Goal: Information Seeking & Learning: Check status

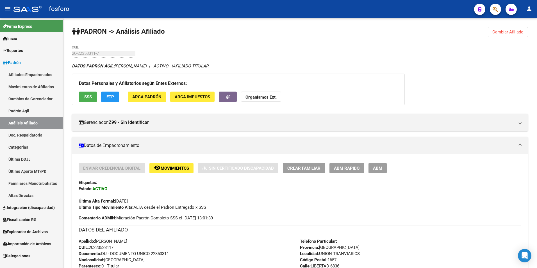
click at [27, 109] on link "Padrón Ágil" at bounding box center [31, 111] width 63 height 12
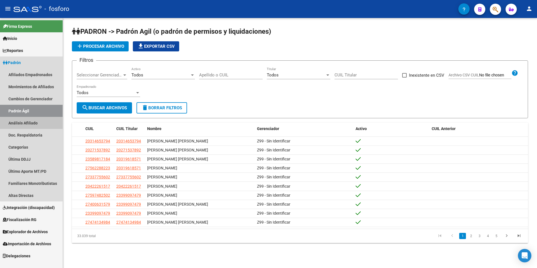
click at [41, 121] on link "Análisis Afiliado" at bounding box center [31, 123] width 63 height 12
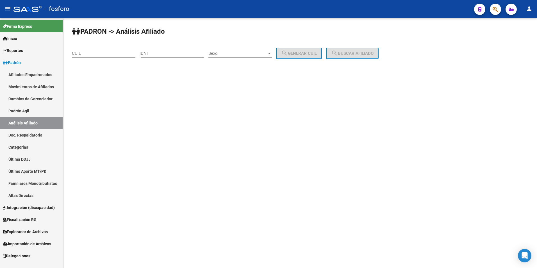
click at [108, 54] on input "CUIL" at bounding box center [103, 53] width 63 height 5
paste input "27-29590901-9"
type input "27-29590901-9"
click at [359, 52] on span "search Buscar afiliado" at bounding box center [352, 53] width 42 height 5
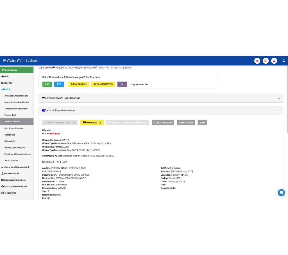
scroll to position [112, 0]
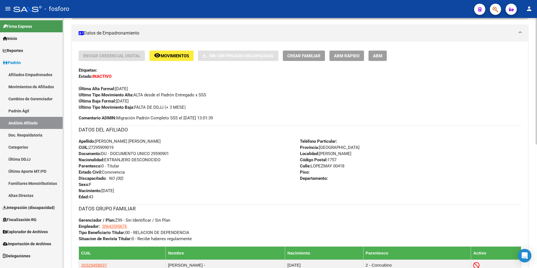
click at [181, 56] on span "Movimientos" at bounding box center [175, 55] width 28 height 5
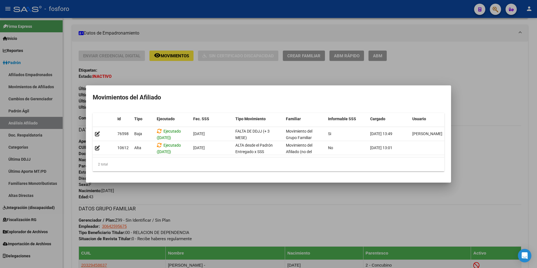
click at [252, 195] on div at bounding box center [268, 134] width 537 height 268
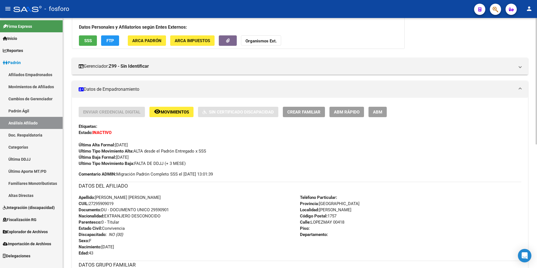
scroll to position [0, 0]
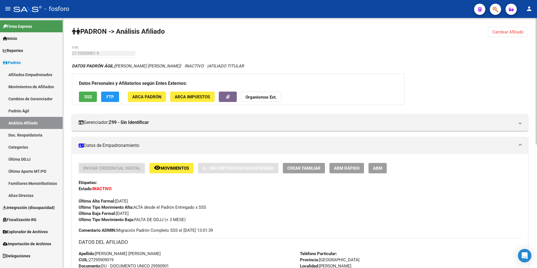
drag, startPoint x: 116, startPoint y: 67, endPoint x: 169, endPoint y: 69, distance: 52.5
click at [439, 216] on div "Ultimo Tipo Movimiento Baja: FALTA DE DDJJ (+ 3 MESE)" at bounding box center [300, 219] width 442 height 6
drag, startPoint x: 27, startPoint y: 108, endPoint x: 54, endPoint y: 107, distance: 27.0
click at [27, 108] on link "Padrón Ágil" at bounding box center [31, 111] width 63 height 12
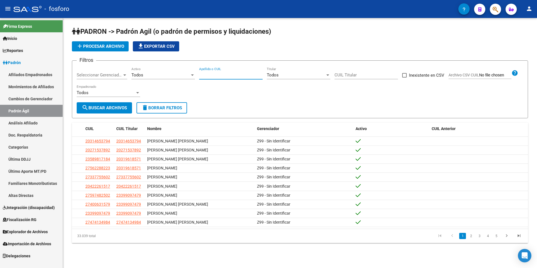
click at [228, 72] on input "Apellido o CUIL" at bounding box center [230, 74] width 63 height 5
paste input "20279154712"
type input "20279154712"
click at [103, 107] on span "search Buscar Archivos" at bounding box center [104, 107] width 45 height 5
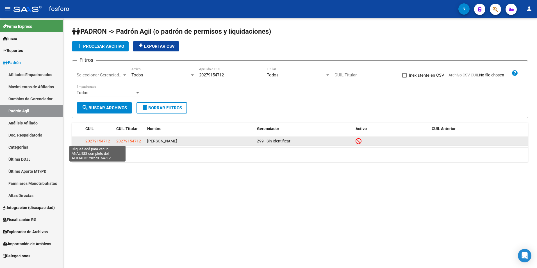
click at [103, 141] on span "20279154712" at bounding box center [97, 141] width 25 height 4
type textarea "20279154712"
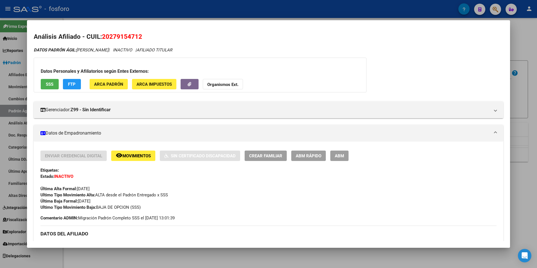
click at [136, 155] on span "Movimientos" at bounding box center [136, 155] width 28 height 5
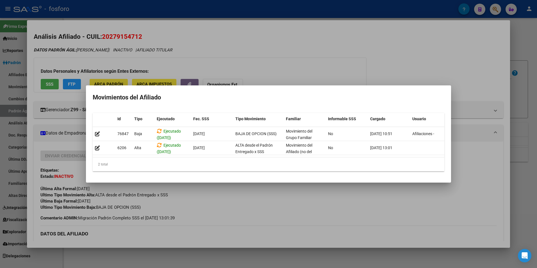
click at [245, 202] on div at bounding box center [268, 134] width 537 height 268
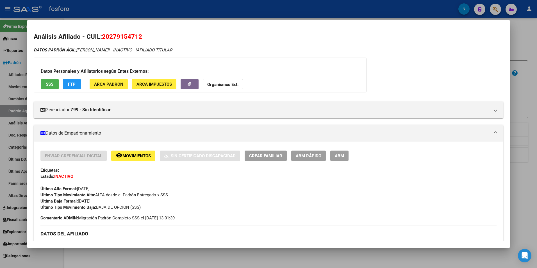
click at [248, 250] on div at bounding box center [268, 134] width 537 height 268
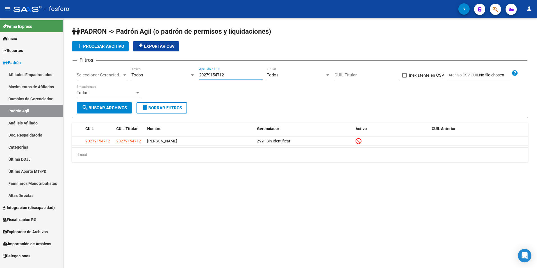
drag, startPoint x: 232, startPoint y: 75, endPoint x: 173, endPoint y: 82, distance: 59.0
click at [173, 82] on div "Filtros Seleccionar Gerenciador Seleccionar Gerenciador Todos Activo 2027915471…" at bounding box center [300, 83] width 446 height 37
paste input "27457838595"
click at [108, 105] on button "search Buscar Archivos" at bounding box center [104, 107] width 55 height 11
click at [209, 75] on input "27457838595" at bounding box center [230, 74] width 63 height 5
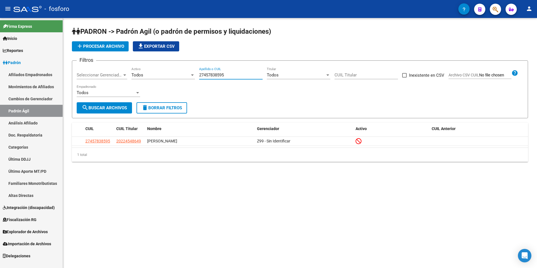
click at [208, 75] on input "27457838595" at bounding box center [230, 74] width 63 height 5
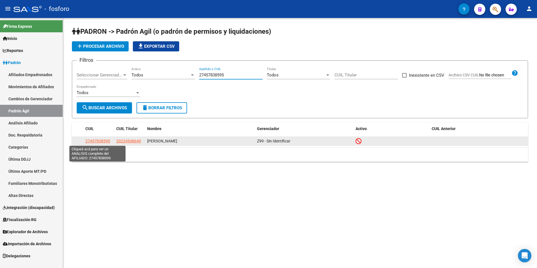
type input "27457838595"
click at [99, 139] on span "27457838595" at bounding box center [97, 141] width 25 height 4
type textarea "27457838595"
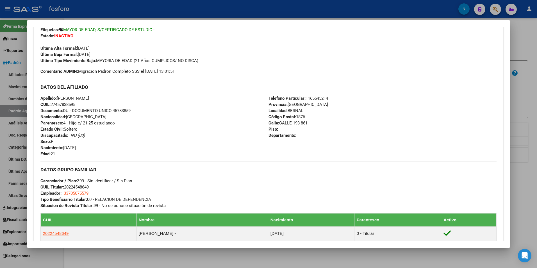
scroll to position [112, 0]
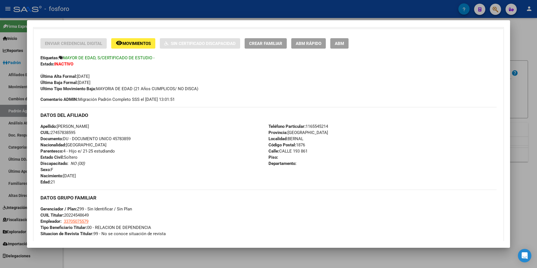
drag, startPoint x: 256, startPoint y: 267, endPoint x: 305, endPoint y: 143, distance: 133.0
click at [256, 267] on div at bounding box center [268, 134] width 537 height 268
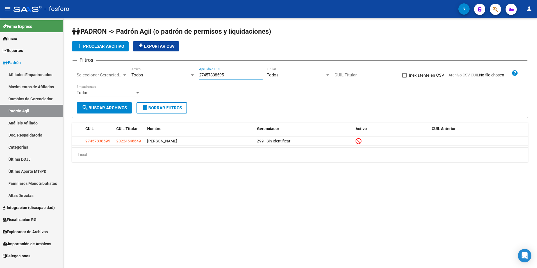
drag, startPoint x: 227, startPoint y: 76, endPoint x: 184, endPoint y: 78, distance: 43.8
click at [184, 78] on div "Filtros Seleccionar Gerenciador Seleccionar Gerenciador Todos Activo 2745783859…" at bounding box center [300, 83] width 446 height 37
paste input "27396276882"
type input "27396276882"
click at [105, 109] on span "search Buscar Archivos" at bounding box center [104, 107] width 45 height 5
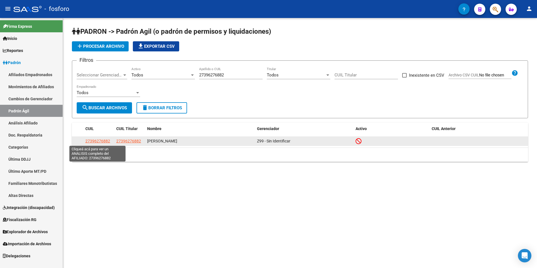
click at [93, 141] on span "27396276882" at bounding box center [97, 141] width 25 height 4
type textarea "27396276882"
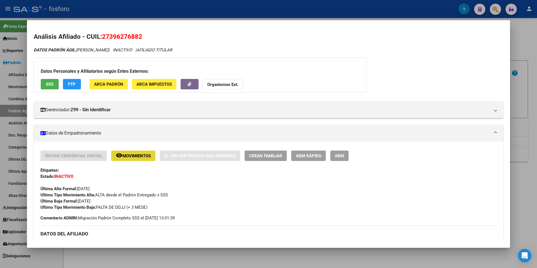
click at [140, 156] on span "Movimientos" at bounding box center [136, 155] width 28 height 5
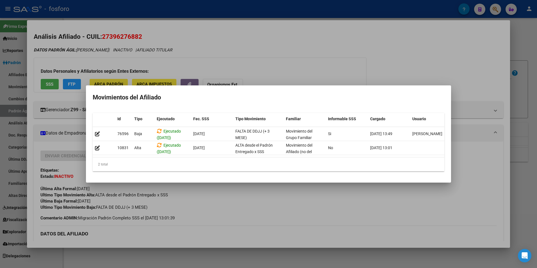
click at [342, 201] on div at bounding box center [268, 134] width 537 height 268
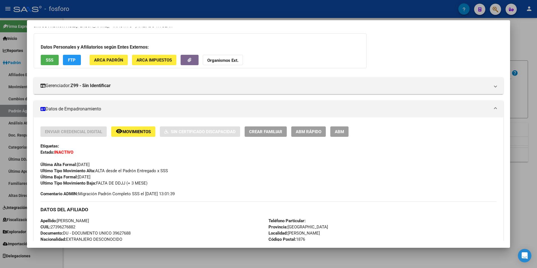
scroll to position [28, 0]
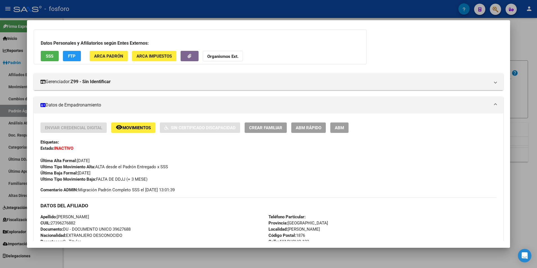
click at [125, 125] on span "Movimientos" at bounding box center [136, 127] width 28 height 5
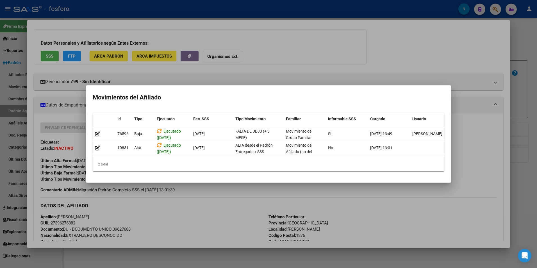
click at [248, 259] on div at bounding box center [268, 134] width 537 height 268
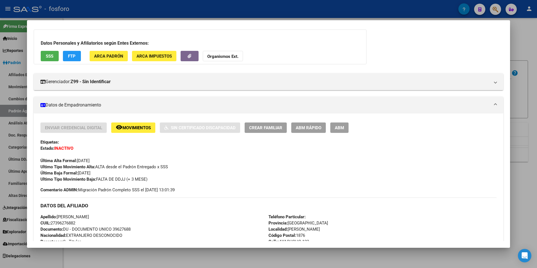
click at [141, 257] on div at bounding box center [268, 134] width 537 height 268
